Goal: Information Seeking & Learning: Learn about a topic

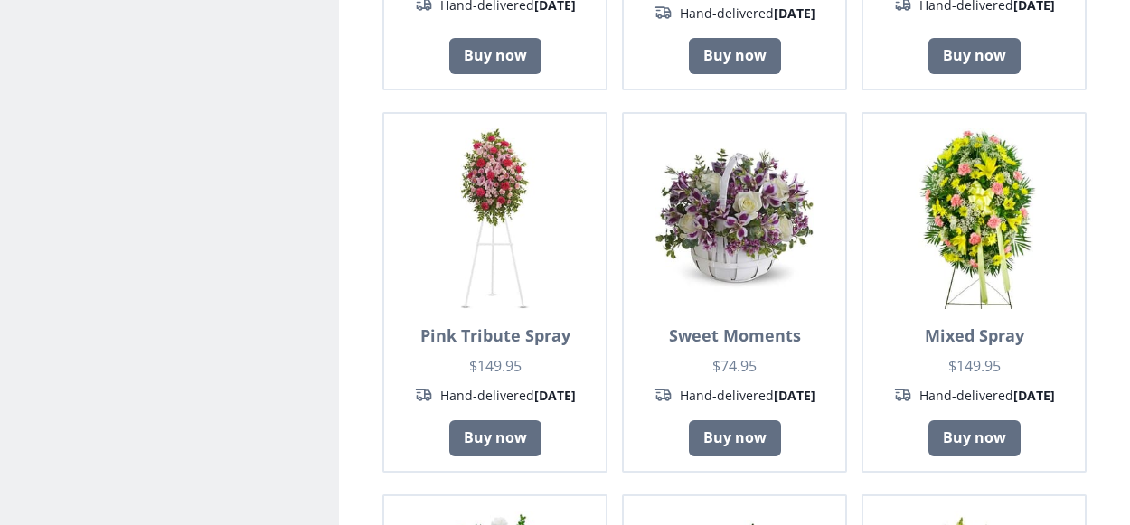
scroll to position [615, 0]
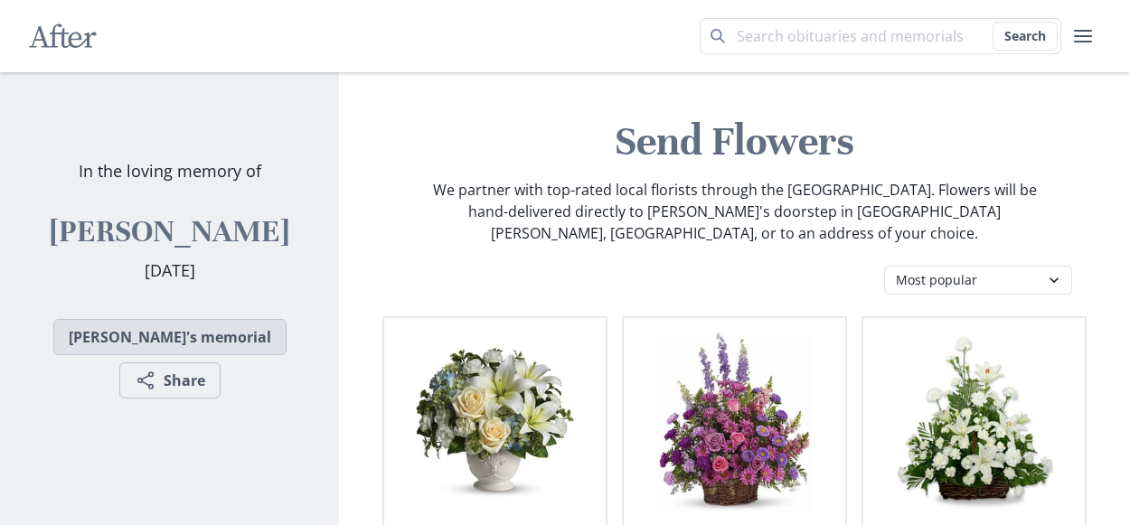
click at [66, 354] on link "[PERSON_NAME]'s memorial" at bounding box center [169, 337] width 233 height 36
click at [107, 347] on link "[PERSON_NAME]'s memorial" at bounding box center [169, 337] width 233 height 36
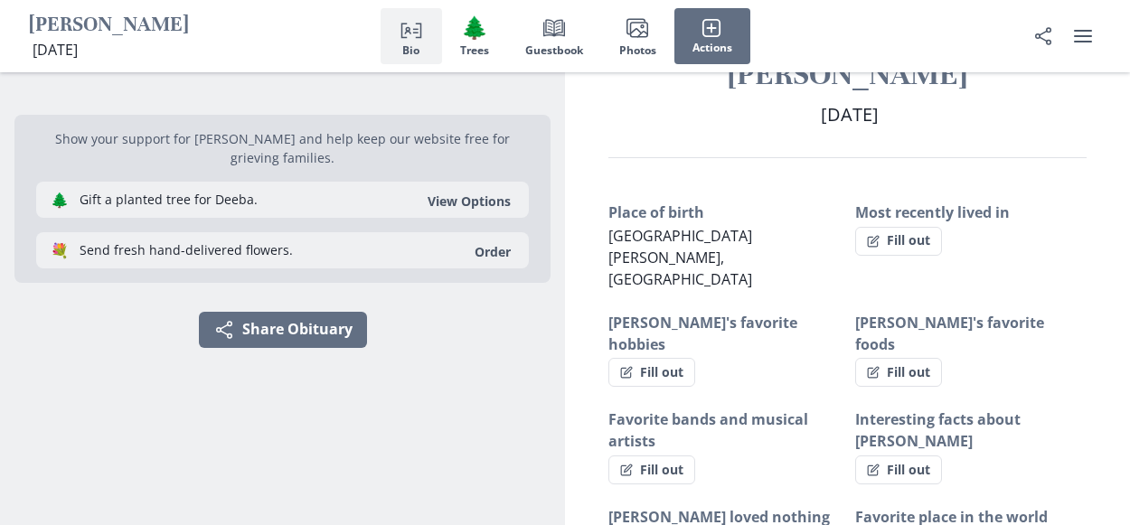
scroll to position [39, 0]
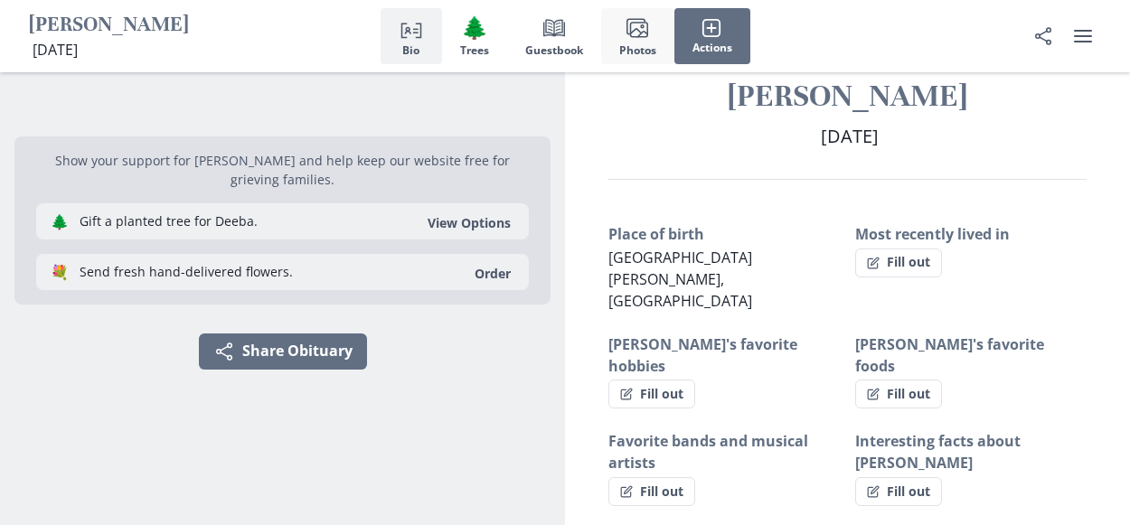
click at [634, 44] on span "Photos" at bounding box center [637, 50] width 37 height 13
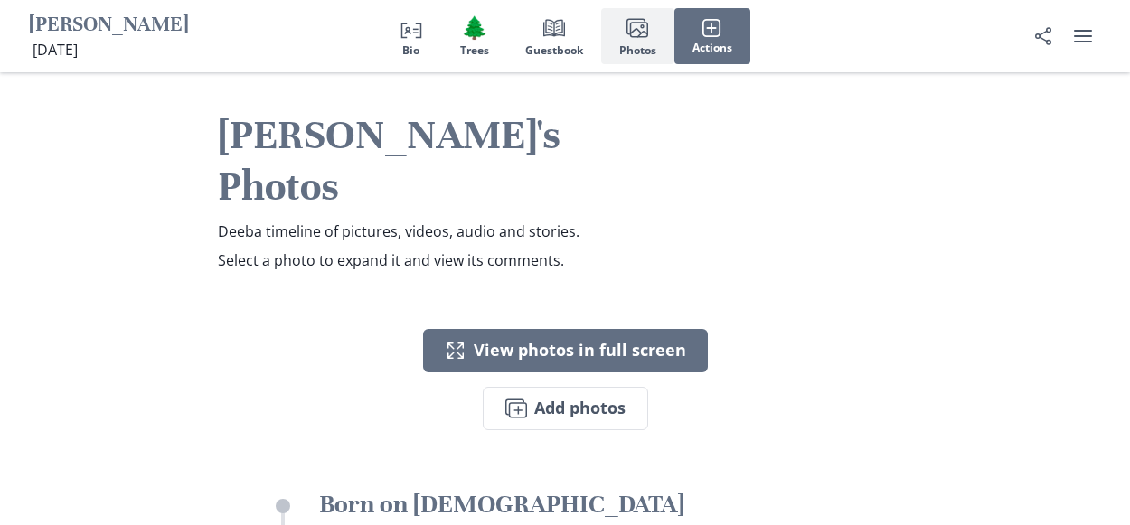
scroll to position [2411, 0]
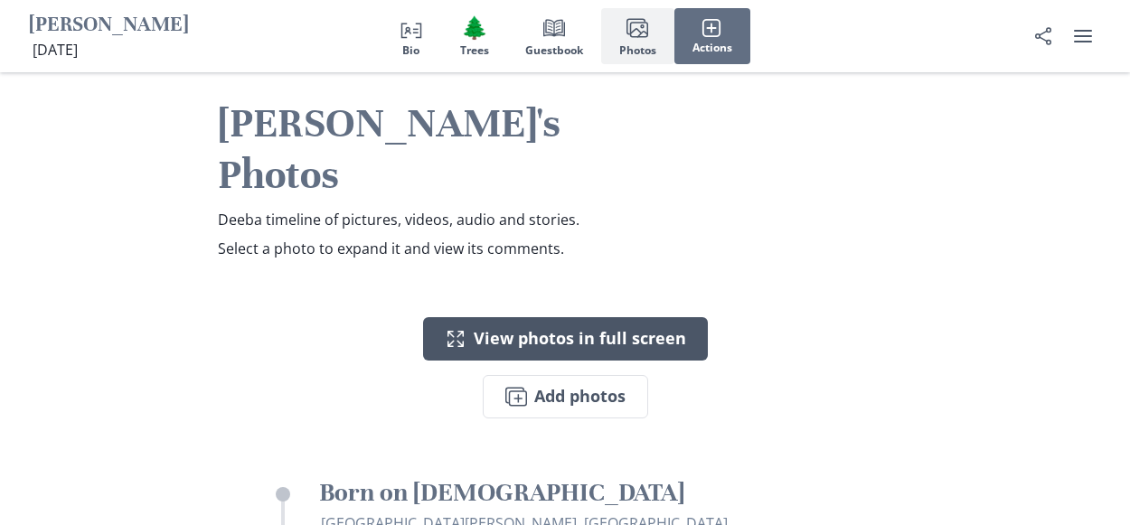
click at [485, 317] on button "Expand View photos in full screen" at bounding box center [565, 338] width 285 height 43
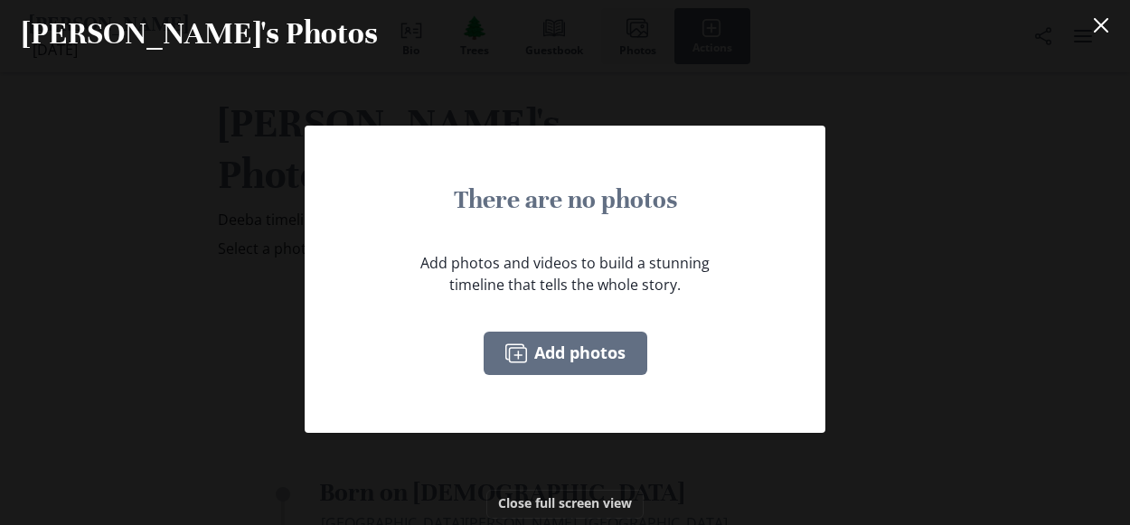
scroll to position [48, 0]
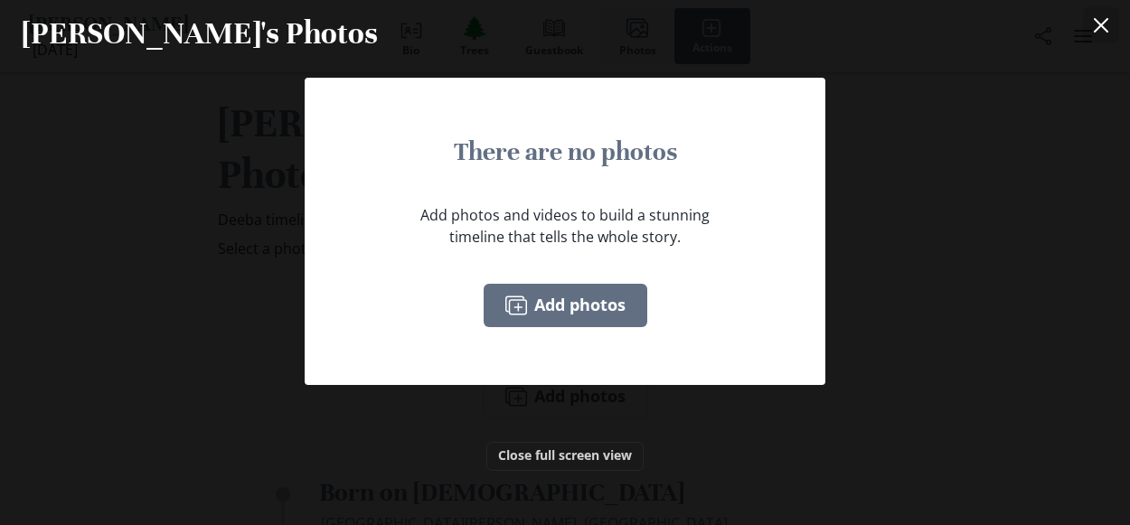
click at [1100, 24] on icon "Close" at bounding box center [1101, 25] width 14 height 14
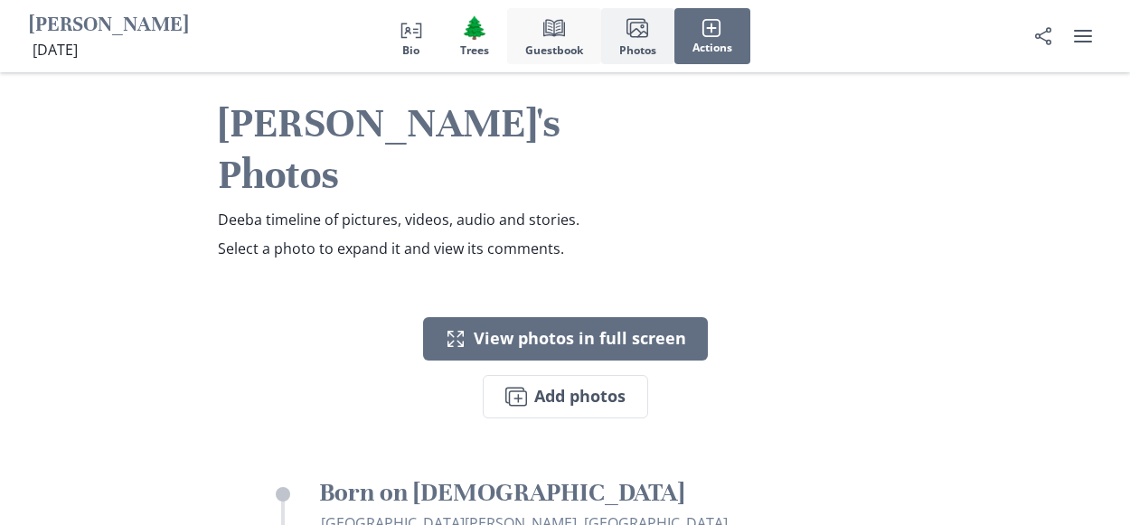
click at [560, 49] on span "Guestbook" at bounding box center [554, 50] width 58 height 13
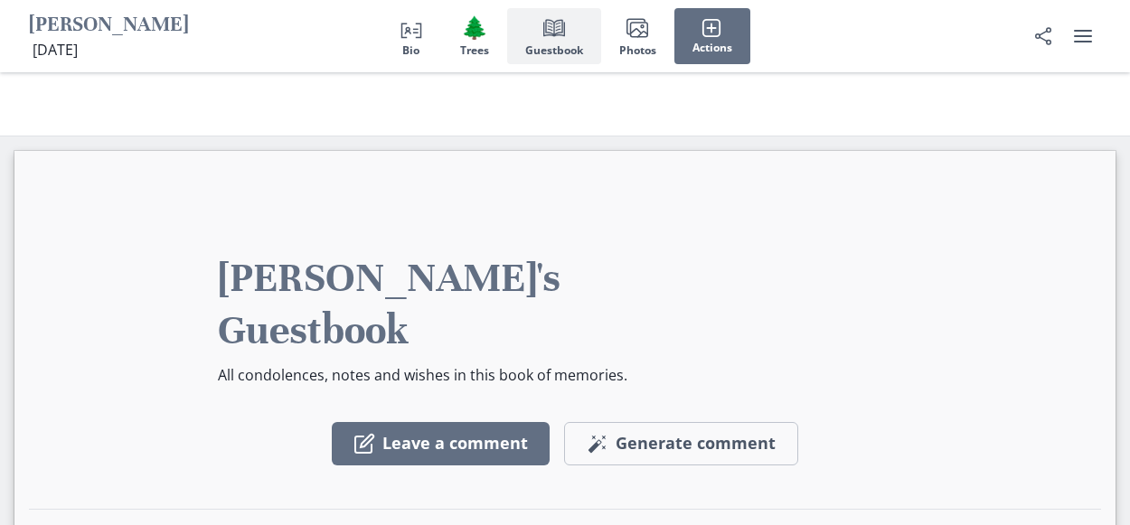
scroll to position [1434, 0]
